Goal: Find contact information: Find contact information

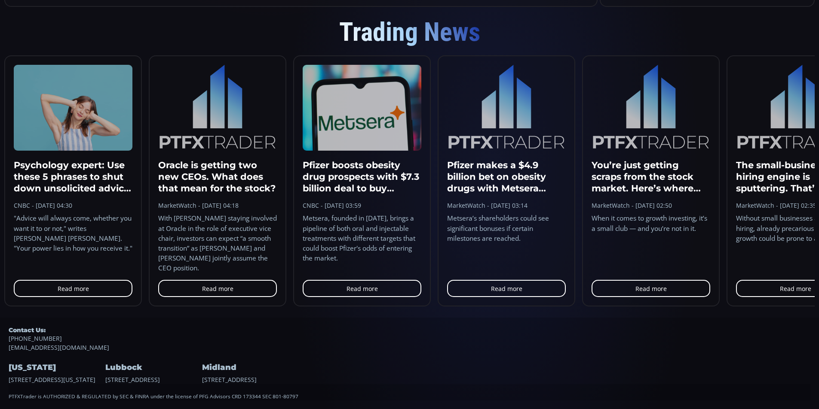
scroll to position [119, 0]
click at [6, 358] on footer "Contact Us: [PHONE_NUMBER] [EMAIL_ADDRESS][DOMAIN_NAME] [US_STATE] [STREET_ADDR…" at bounding box center [409, 363] width 819 height 91
click at [74, 379] on div "[US_STATE] [STREET_ADDRESS][US_STATE]" at bounding box center [56, 368] width 95 height 32
drag, startPoint x: 7, startPoint y: 371, endPoint x: 40, endPoint y: 370, distance: 33.5
click at [40, 370] on div "[US_STATE] [STREET_ADDRESS][US_STATE]" at bounding box center [56, 368] width 95 height 32
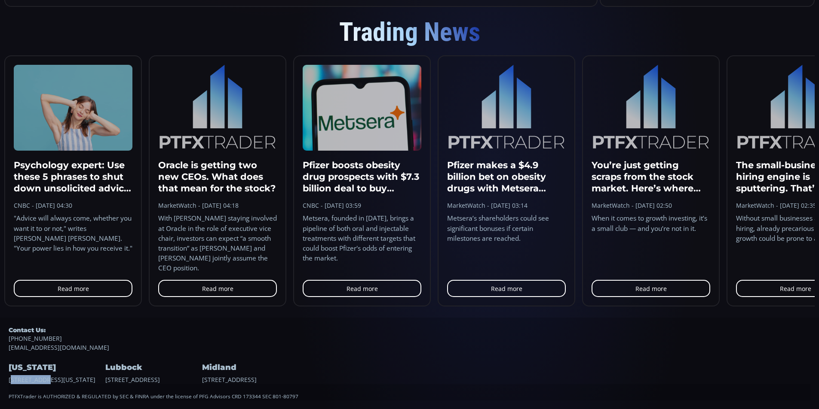
click at [40, 370] on div "[US_STATE] [STREET_ADDRESS][US_STATE]" at bounding box center [56, 368] width 95 height 32
drag, startPoint x: 9, startPoint y: 370, endPoint x: 51, endPoint y: 379, distance: 42.7
click at [51, 379] on div "[US_STATE] [STREET_ADDRESS][US_STATE]" at bounding box center [56, 368] width 95 height 32
copy div "[STREET_ADDRESS][US_STATE]"
drag, startPoint x: 17, startPoint y: 360, endPoint x: 15, endPoint y: 355, distance: 5.4
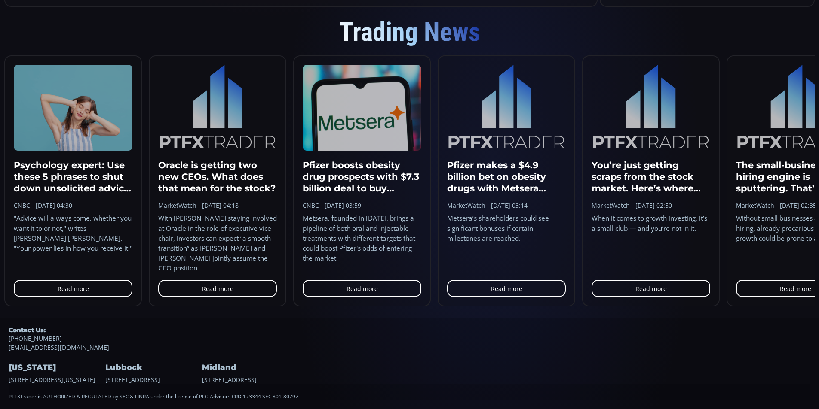
click at [15, 361] on h4 "[US_STATE]" at bounding box center [56, 368] width 95 height 14
drag, startPoint x: 8, startPoint y: 360, endPoint x: 50, endPoint y: 360, distance: 42.1
click at [50, 360] on footer "Contact Us: [PHONE_NUMBER] [EMAIL_ADDRESS][DOMAIN_NAME] [US_STATE] [STREET_ADDR…" at bounding box center [409, 363] width 819 height 91
copy h4 "[US_STATE]"
click at [131, 368] on div "Lubbock [STREET_ADDRESS]" at bounding box center [152, 368] width 95 height 32
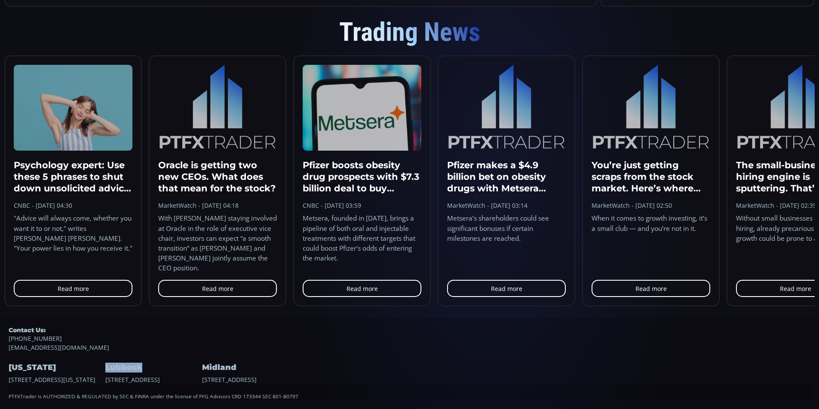
drag, startPoint x: 106, startPoint y: 356, endPoint x: 153, endPoint y: 353, distance: 47.4
click at [153, 361] on h4 "Lubbock" at bounding box center [152, 368] width 95 height 14
copy h4 "Lubbock"
click at [128, 375] on div "Lubbock [STREET_ADDRESS]" at bounding box center [152, 368] width 95 height 32
drag, startPoint x: 106, startPoint y: 371, endPoint x: 167, endPoint y: 382, distance: 62.1
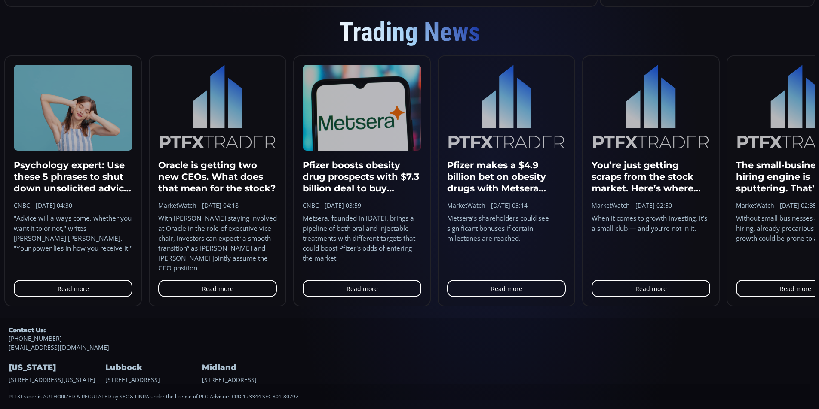
click at [167, 382] on div "Lubbock [STREET_ADDRESS]" at bounding box center [152, 368] width 95 height 32
copy div "[STREET_ADDRESS]"
click at [245, 369] on div "Midland [STREET_ADDRESS]" at bounding box center [249, 368] width 95 height 32
drag, startPoint x: 202, startPoint y: 360, endPoint x: 257, endPoint y: 358, distance: 55.5
click at [257, 361] on h4 "Midland" at bounding box center [249, 368] width 95 height 14
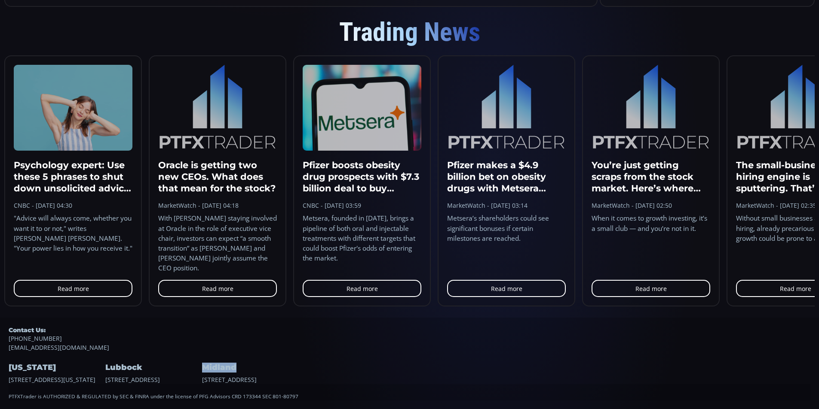
copy h4 "Midland"
click at [237, 372] on div "Midland [STREET_ADDRESS]" at bounding box center [249, 368] width 95 height 32
drag, startPoint x: 201, startPoint y: 371, endPoint x: 257, endPoint y: 381, distance: 57.1
click at [257, 381] on div "[US_STATE] [STREET_ADDRESS][US_STATE] Lubbock [STREET_ADDRESS][GEOGRAPHIC_DATA]…" at bounding box center [409, 368] width 801 height 32
click at [255, 381] on div "Midland [STREET_ADDRESS]" at bounding box center [249, 368] width 95 height 32
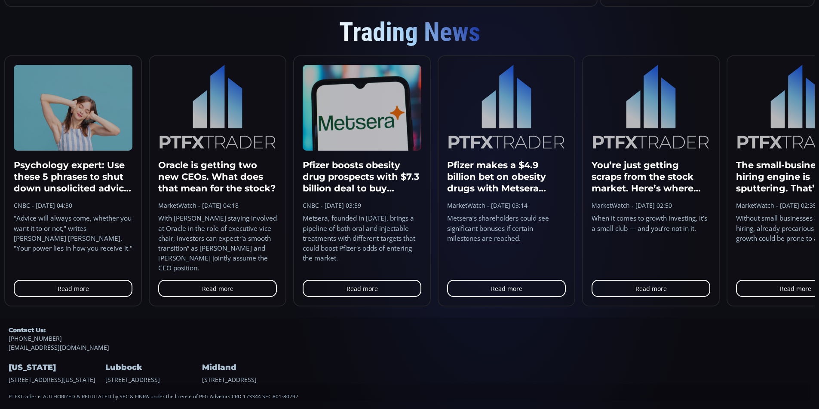
click at [205, 371] on div "Midland [STREET_ADDRESS]" at bounding box center [249, 368] width 95 height 32
drag, startPoint x: 202, startPoint y: 370, endPoint x: 294, endPoint y: 383, distance: 92.9
click at [294, 383] on div "Midland [STREET_ADDRESS]" at bounding box center [249, 368] width 95 height 32
copy div "[STREET_ADDRESS]"
click at [238, 385] on div "PTFXTrader is AUTHORIZED & REGULATED by SEC & FINRA under the license of PFG Ad…" at bounding box center [409, 393] width 801 height 16
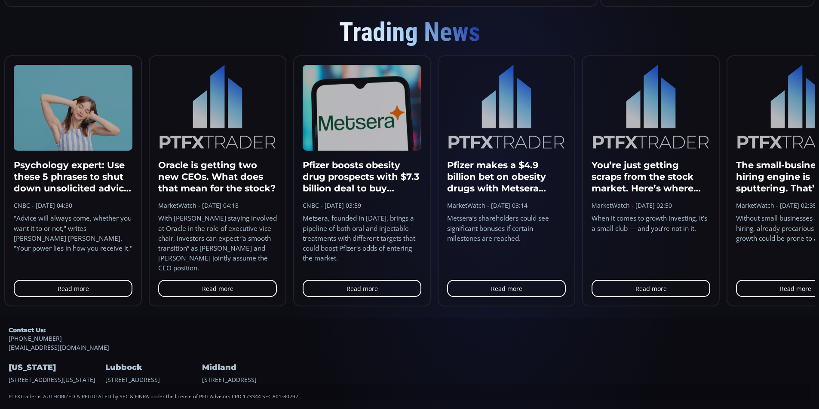
click at [513, 9] on div "Trading News" at bounding box center [409, 32] width 810 height 46
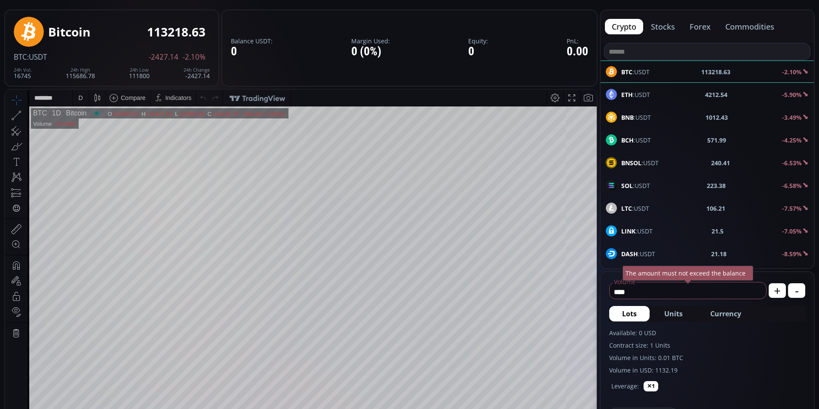
scroll to position [0, 0]
